Goal: Task Accomplishment & Management: Use online tool/utility

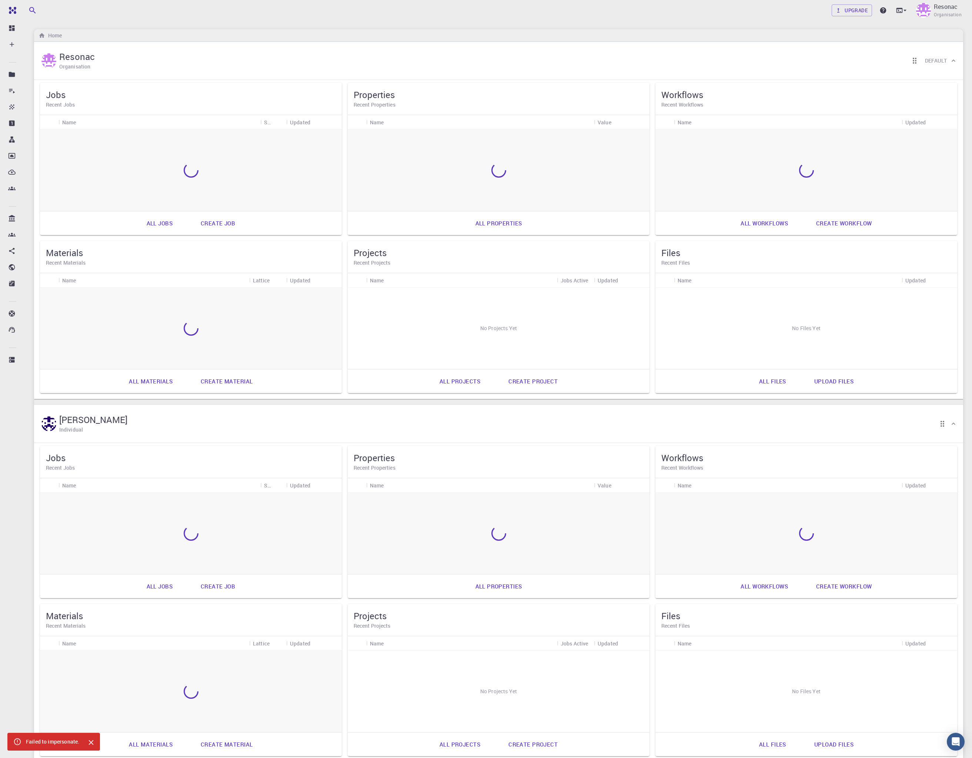
click at [152, 223] on link "All jobs" at bounding box center [160, 223] width 42 height 18
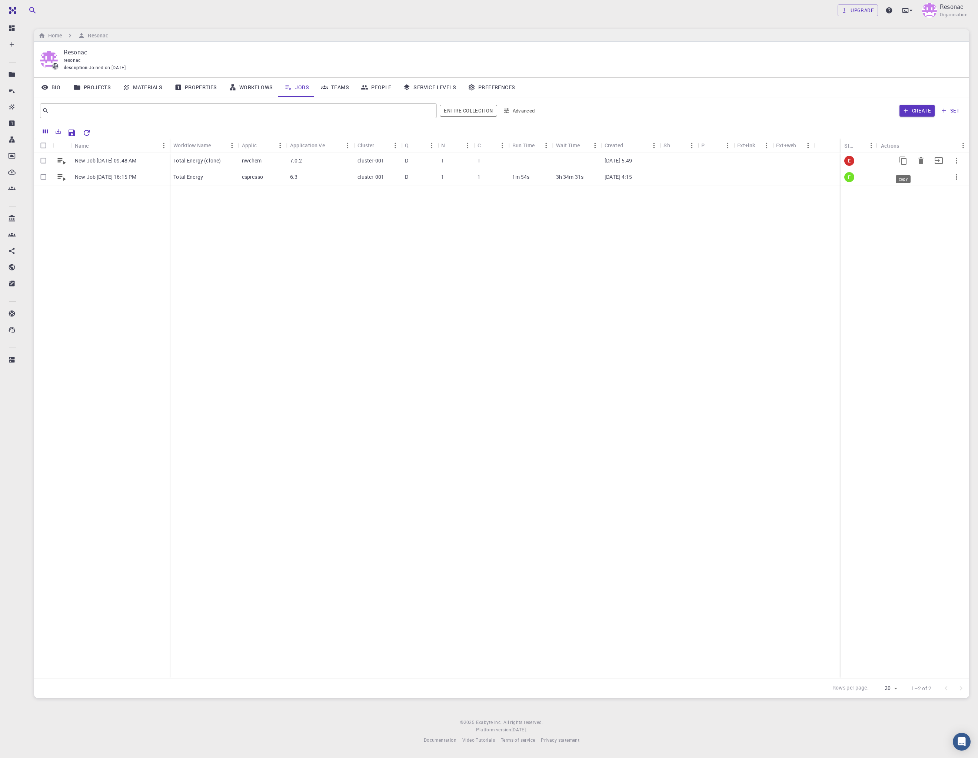
click at [895, 161] on button "Copy" at bounding box center [903, 161] width 18 height 18
click at [42, 130] on icon "Columns" at bounding box center [45, 131] width 7 height 7
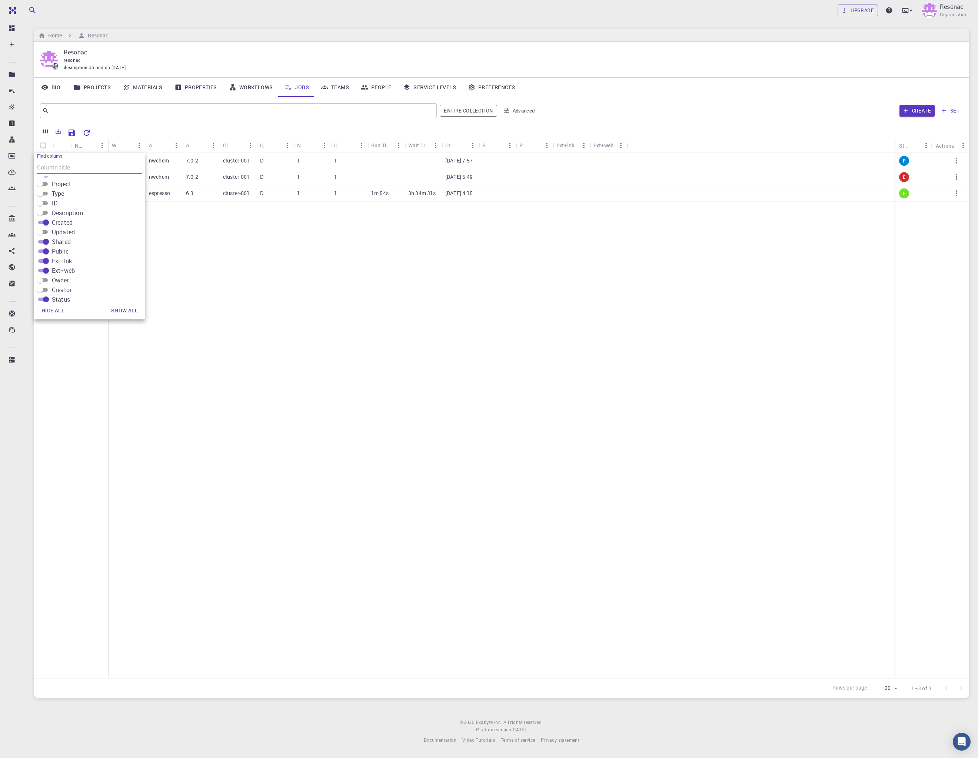
scroll to position [141, 0]
click at [42, 262] on input "Owner" at bounding box center [40, 265] width 27 height 9
checkbox input "true"
click at [42, 273] on input "Creator" at bounding box center [40, 274] width 27 height 9
checkbox input "true"
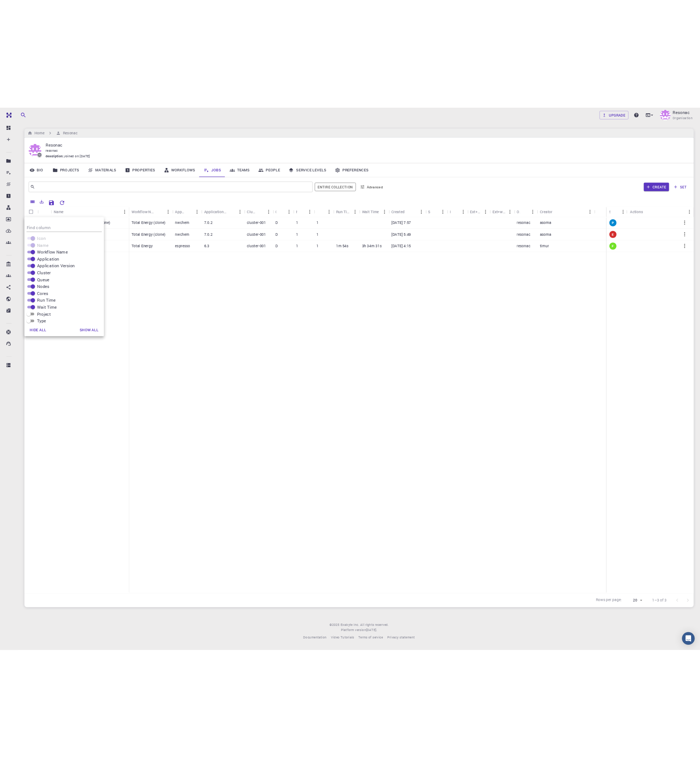
scroll to position [0, 0]
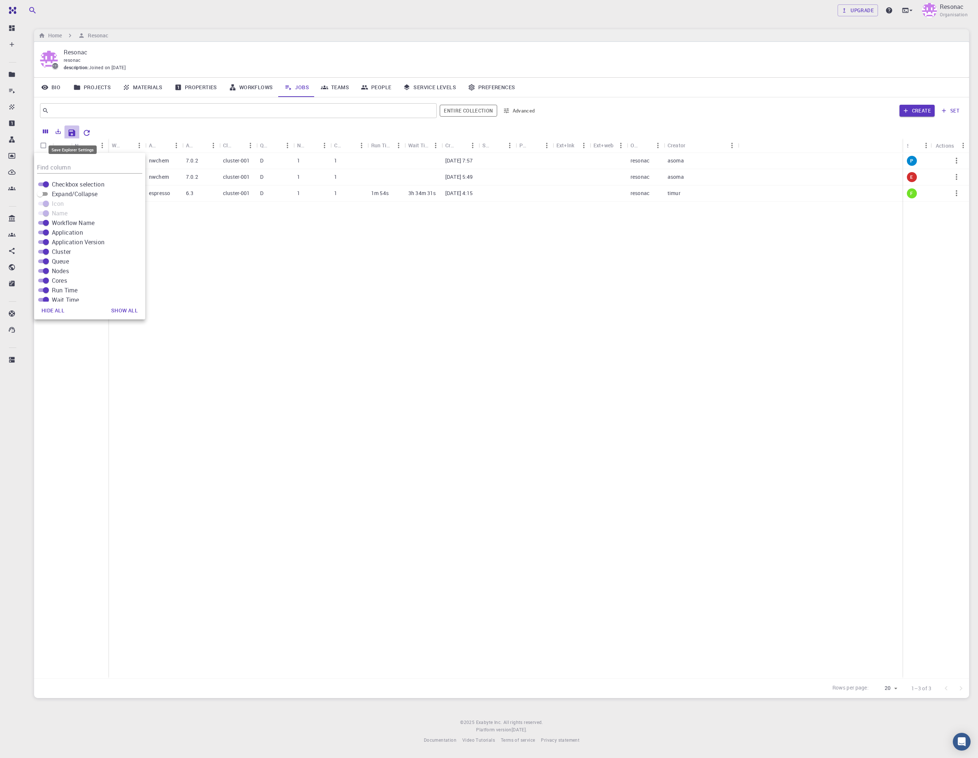
click at [75, 133] on icon "Save Explorer Settings" at bounding box center [71, 133] width 9 height 9
click at [954, 160] on icon "button" at bounding box center [956, 160] width 9 height 9
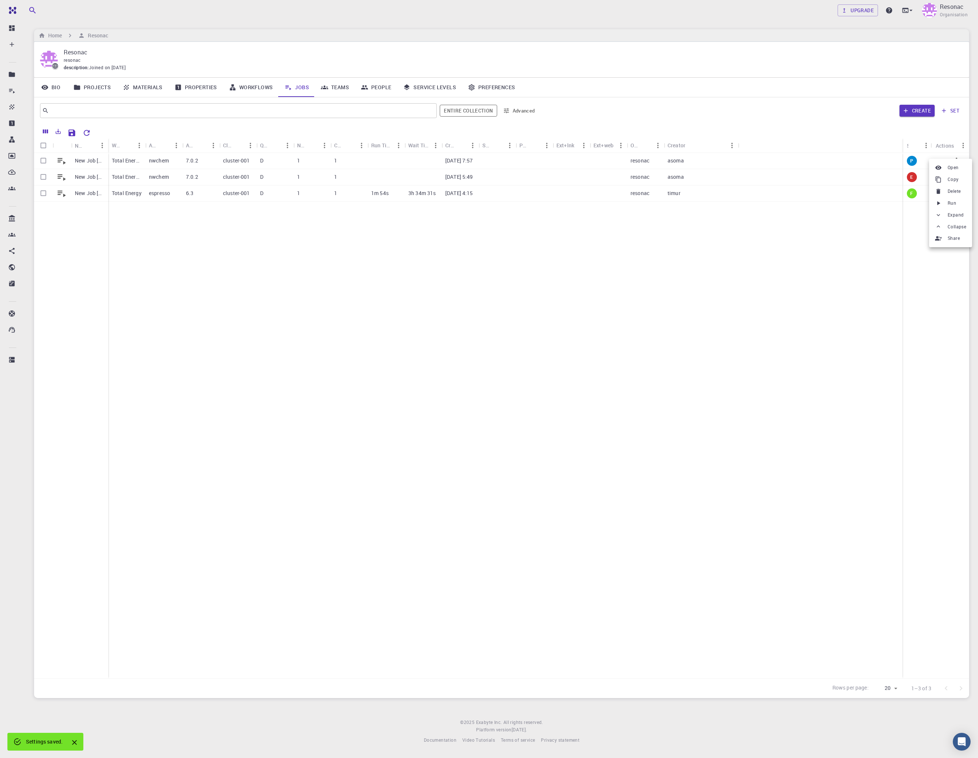
click at [950, 203] on span "Run" at bounding box center [951, 203] width 9 height 7
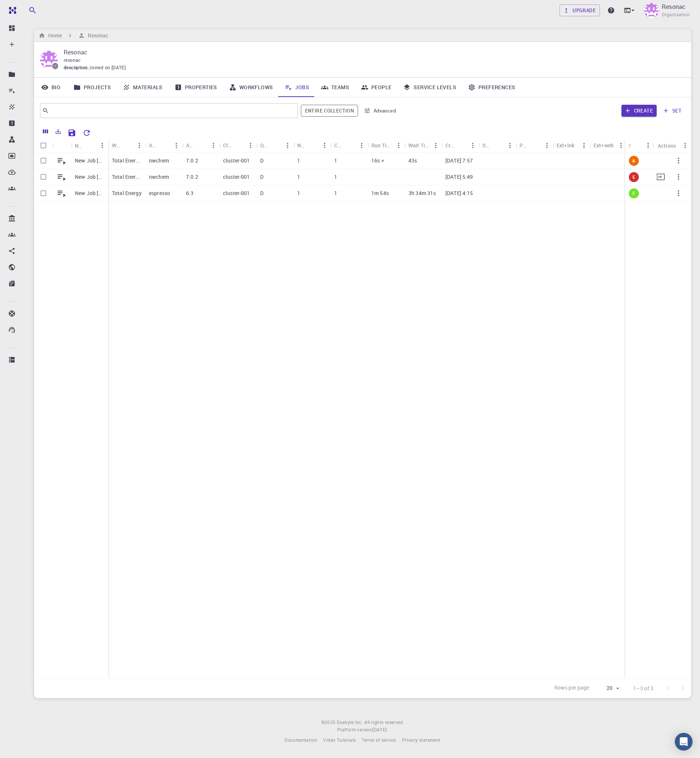
click at [681, 180] on icon "button" at bounding box center [678, 177] width 9 height 9
click at [676, 207] on span "Delete" at bounding box center [675, 210] width 13 height 7
